Goal: Find specific page/section: Find specific page/section

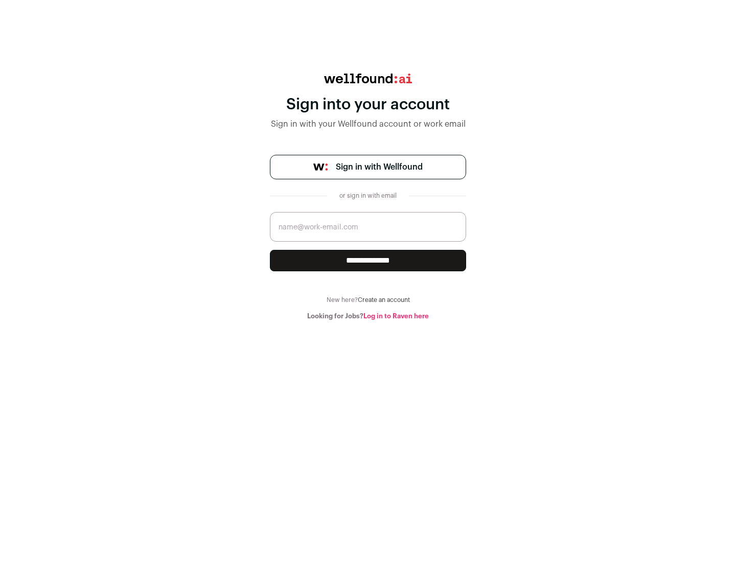
click at [379, 167] on span "Sign in with Wellfound" at bounding box center [379, 167] width 87 height 12
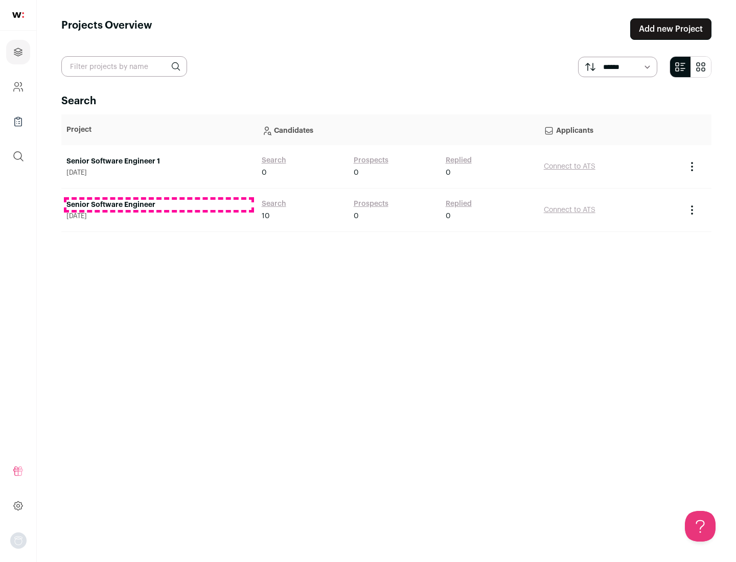
click at [158, 205] on link "Senior Software Engineer" at bounding box center [158, 205] width 185 height 10
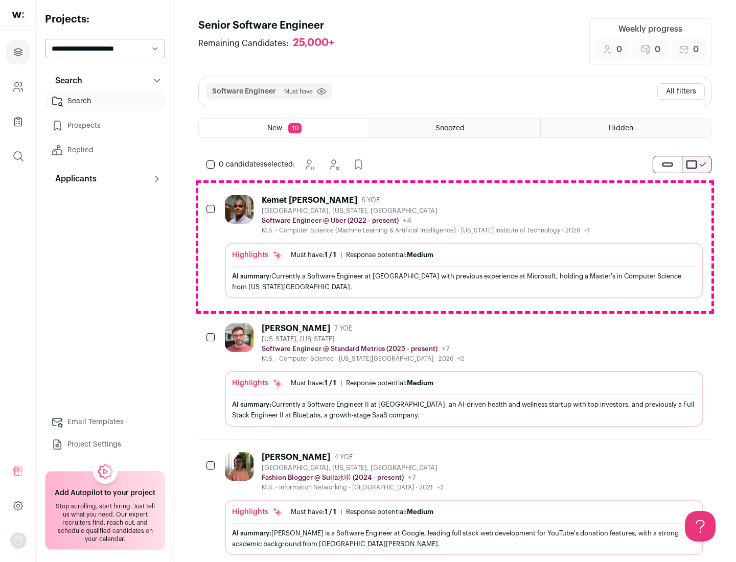
click at [455, 247] on div "Highlights Must have: 1 / 1 How many must haves have been fulfilled? | Response…" at bounding box center [464, 271] width 478 height 56
